Goal: Task Accomplishment & Management: Use online tool/utility

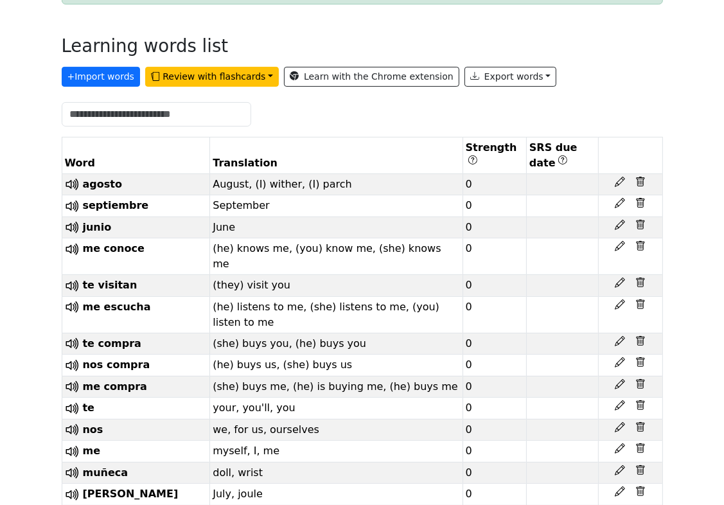
scroll to position [255, 0]
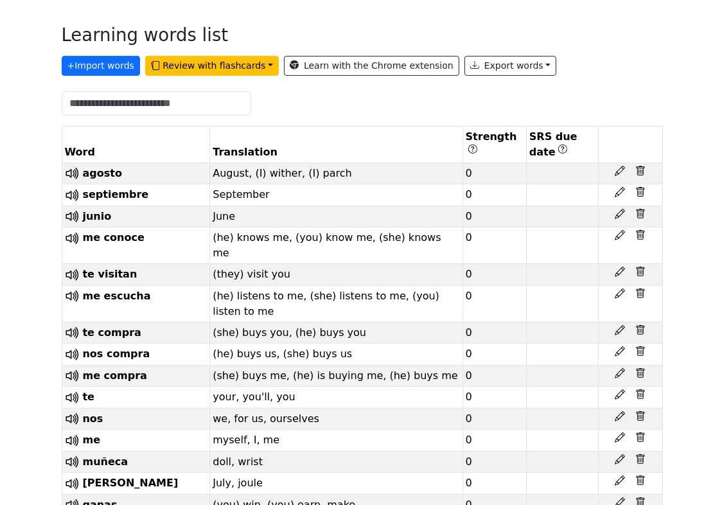
click at [557, 135] on th "SRS due date" at bounding box center [562, 144] width 72 height 37
click at [552, 136] on th "SRS due date" at bounding box center [562, 144] width 72 height 37
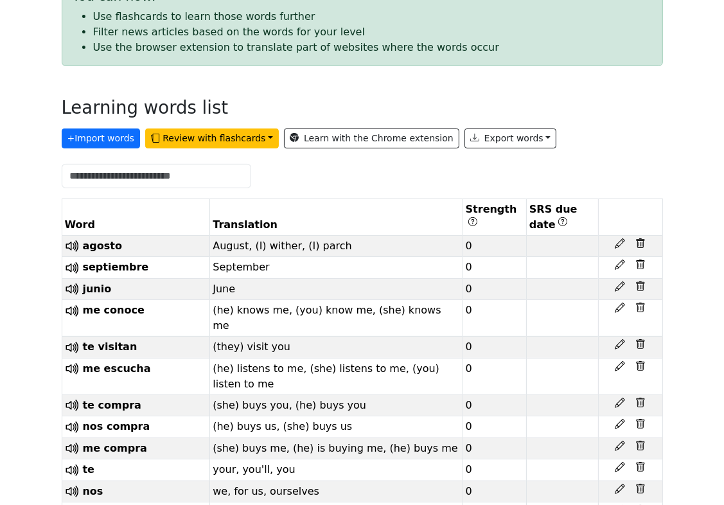
scroll to position [183, 0]
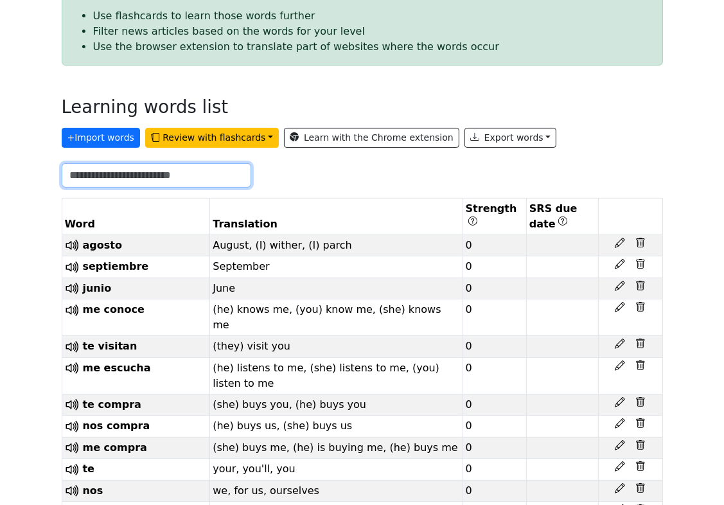
click at [163, 175] on input "text" at bounding box center [157, 175] width 190 height 24
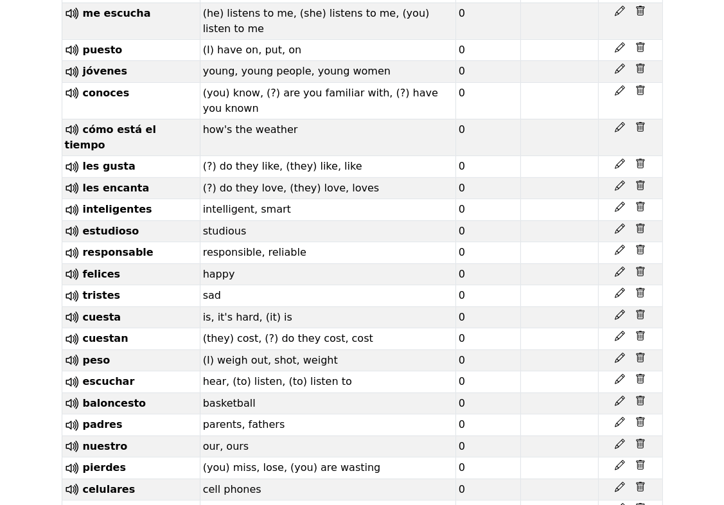
scroll to position [0, 0]
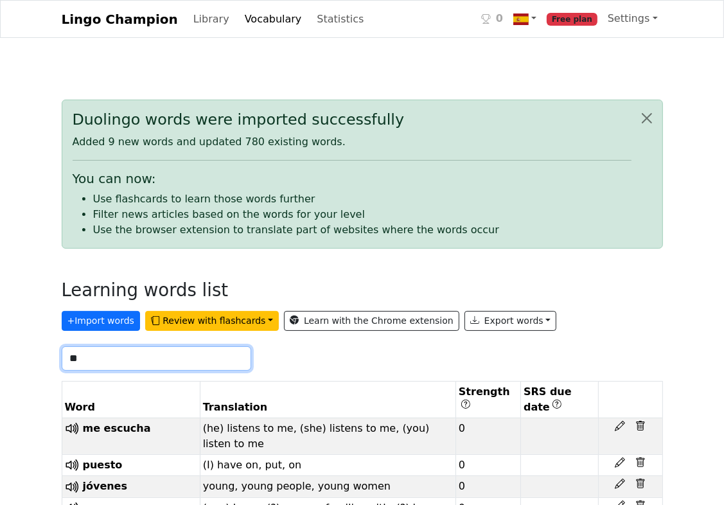
type input "**"
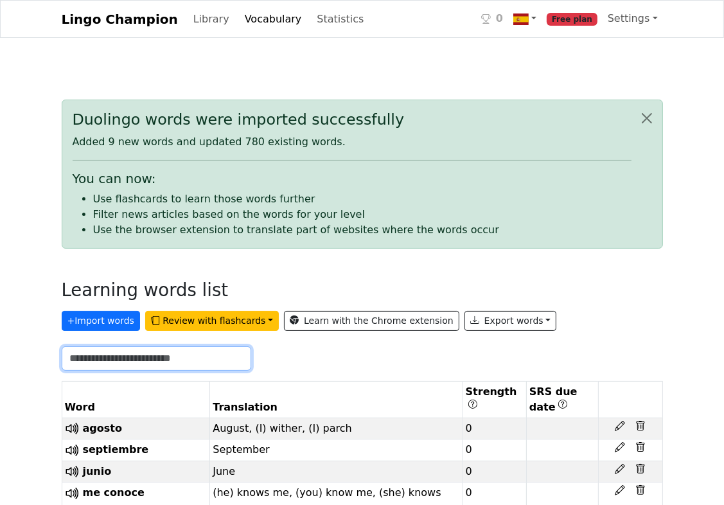
click at [122, 354] on input "text" at bounding box center [157, 358] width 190 height 24
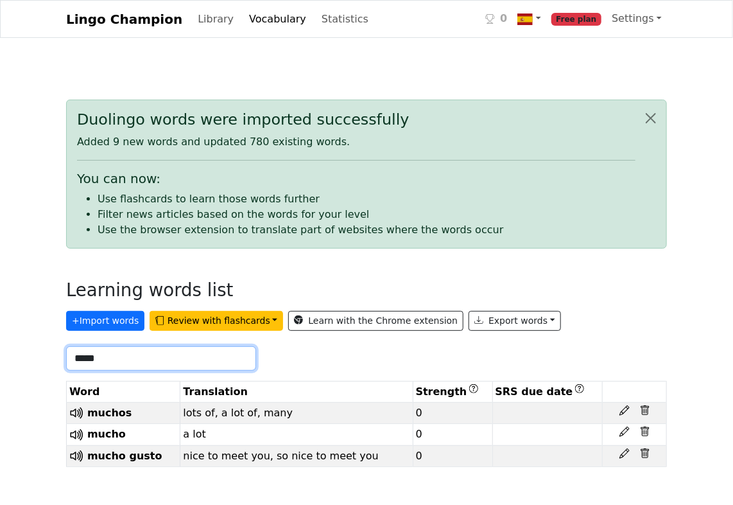
type input "*****"
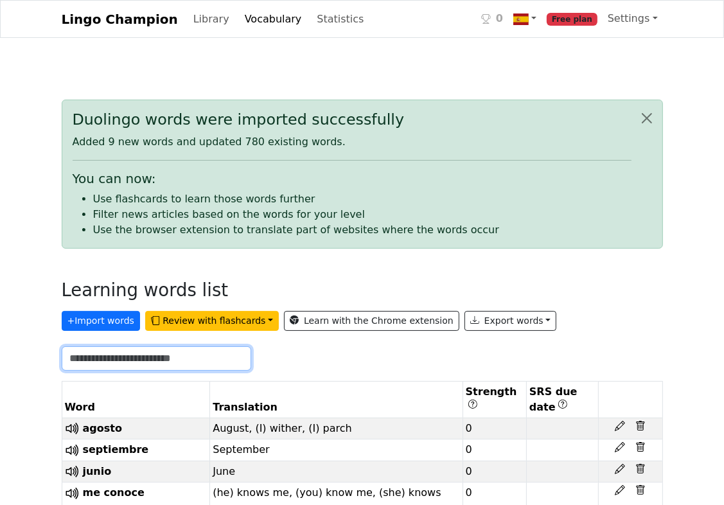
click at [103, 356] on input "text" at bounding box center [157, 358] width 190 height 24
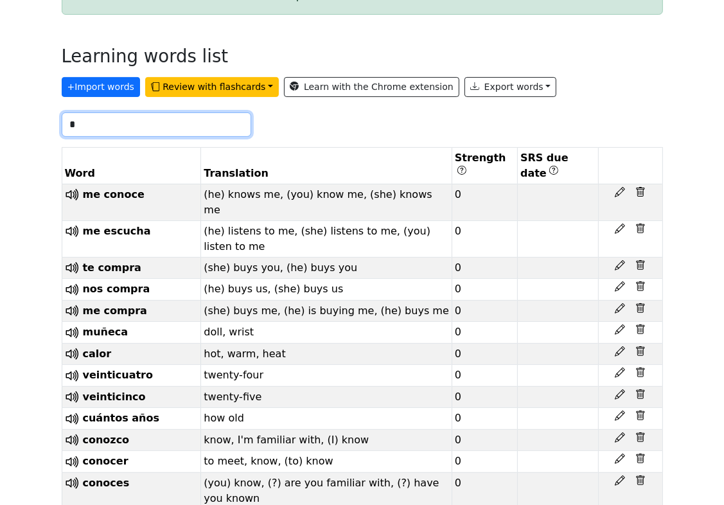
scroll to position [239, 0]
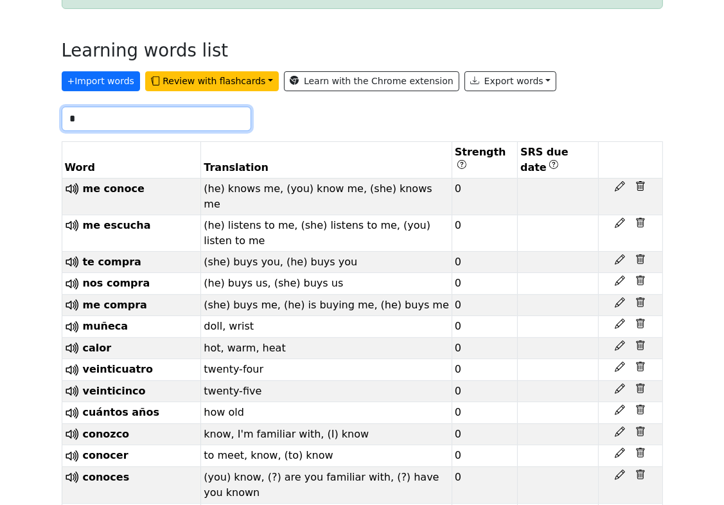
type input "*"
click at [82, 150] on th "Word" at bounding box center [131, 159] width 139 height 37
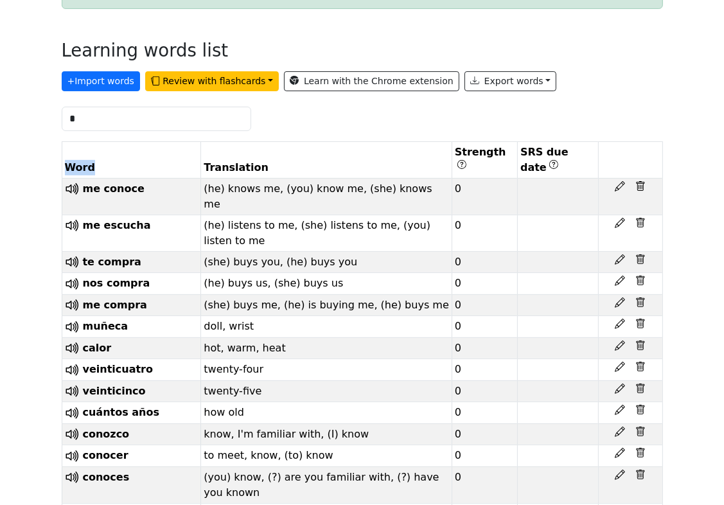
click at [82, 150] on th "Word" at bounding box center [131, 159] width 139 height 37
